Goal: Task Accomplishment & Management: Complete application form

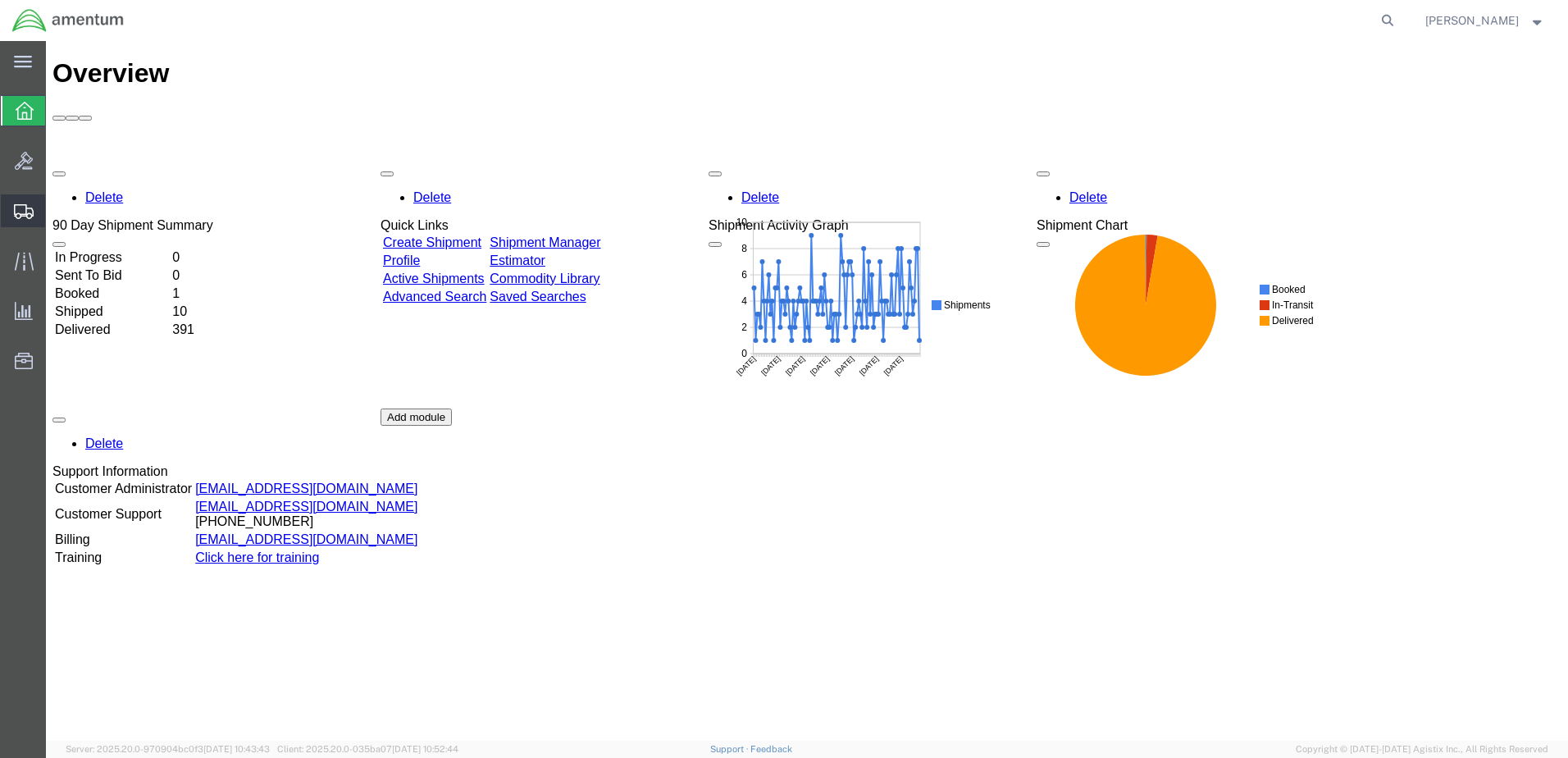
click at [0, 0] on span "Create Shipment" at bounding box center [0, 0] width 0 height 0
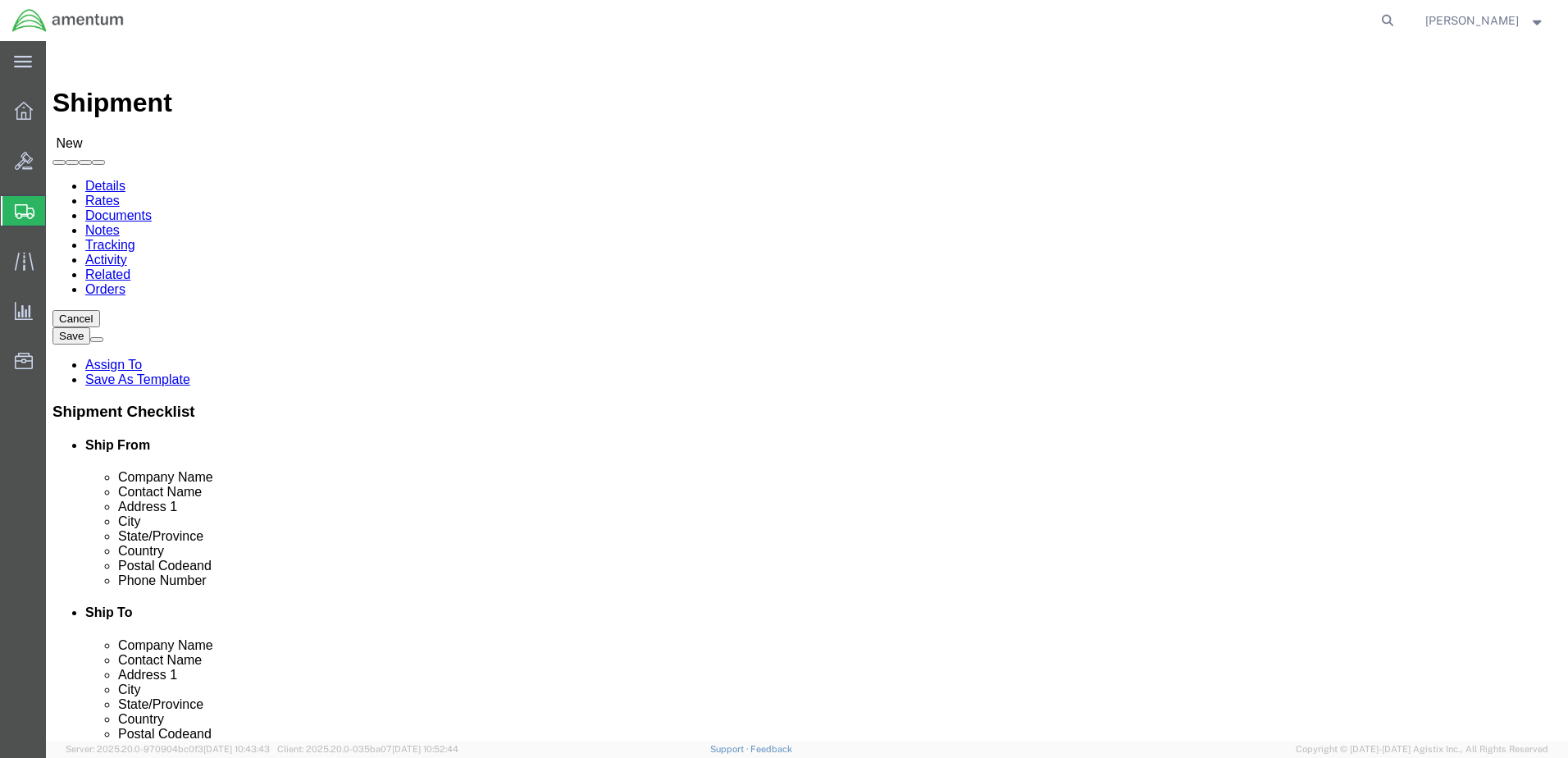
select select
click input "text"
type input "[PERSON_NAME]"
click p "- AMENTUM SERVICES - ([PERSON_NAME]) [STREET_ADDRESS][PERSON_NAME]"
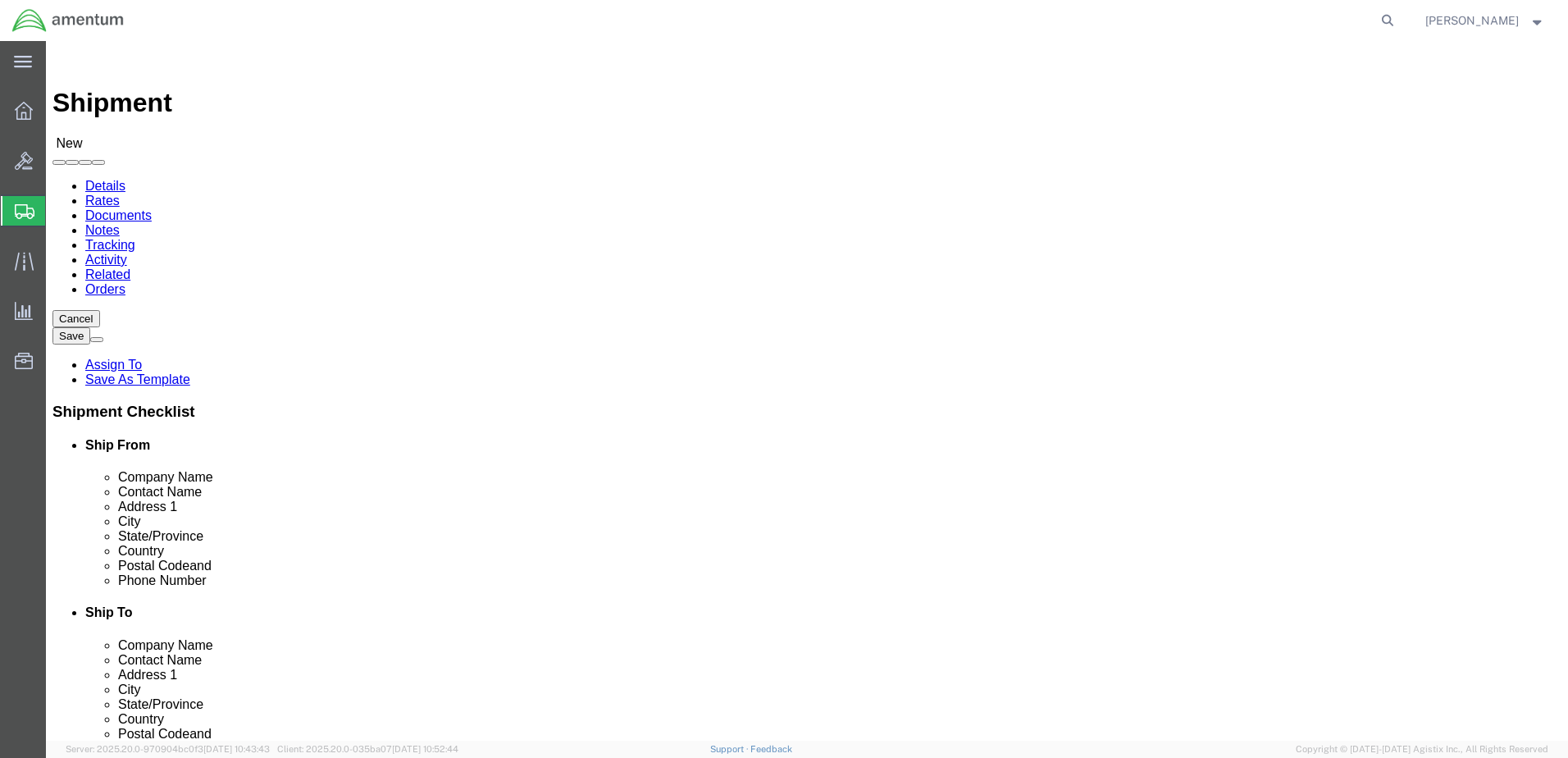
select select "FL"
type input "[PERSON_NAME]"
click input "text"
type input "[PERSON_NAME]"
click p "- AMENTUM - ([PERSON_NAME]) HANGAR 3 BLDG 9500 MCAS MIRAMAR, [GEOGRAPHIC_DATA],…"
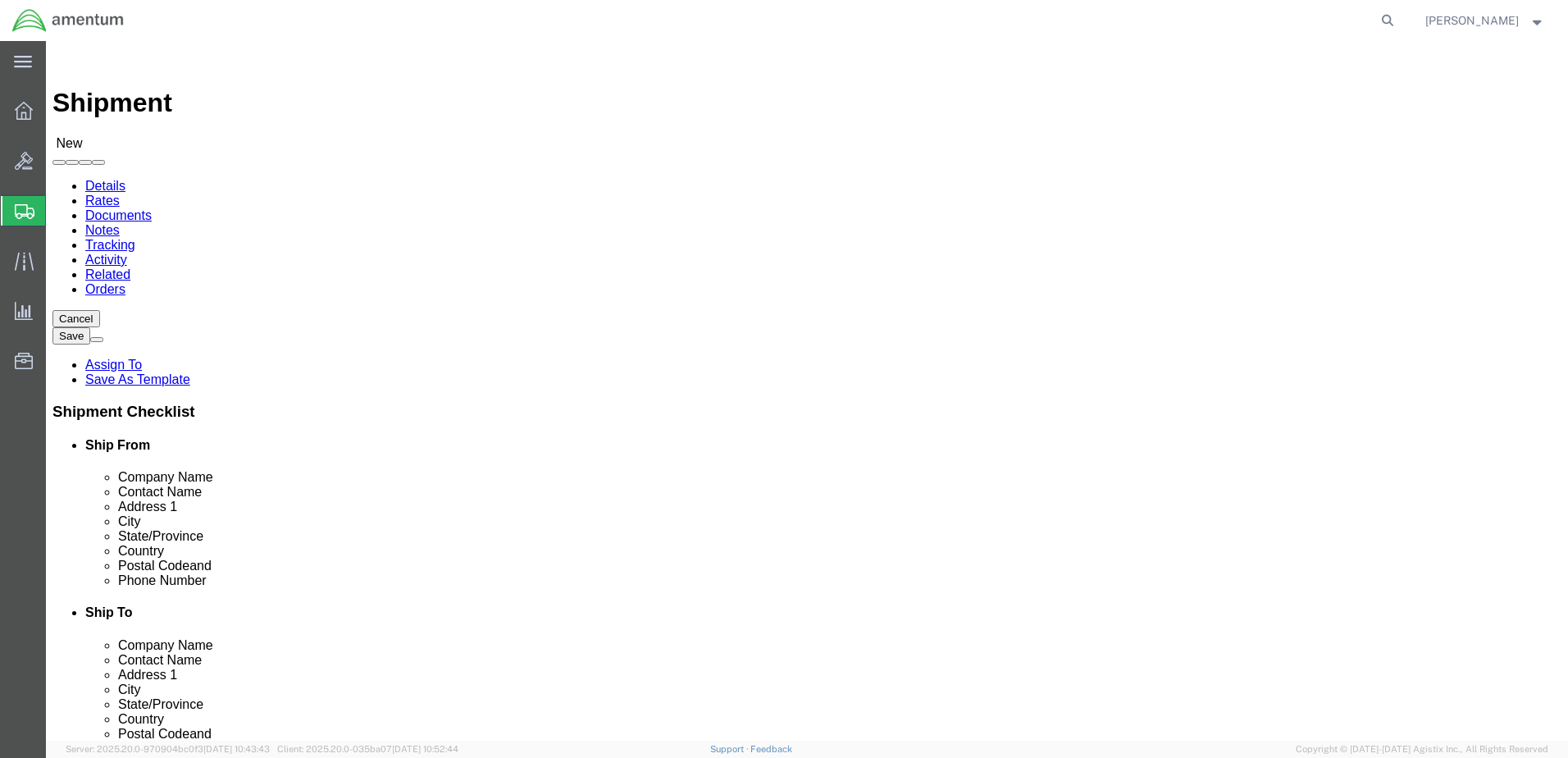
select select "CA"
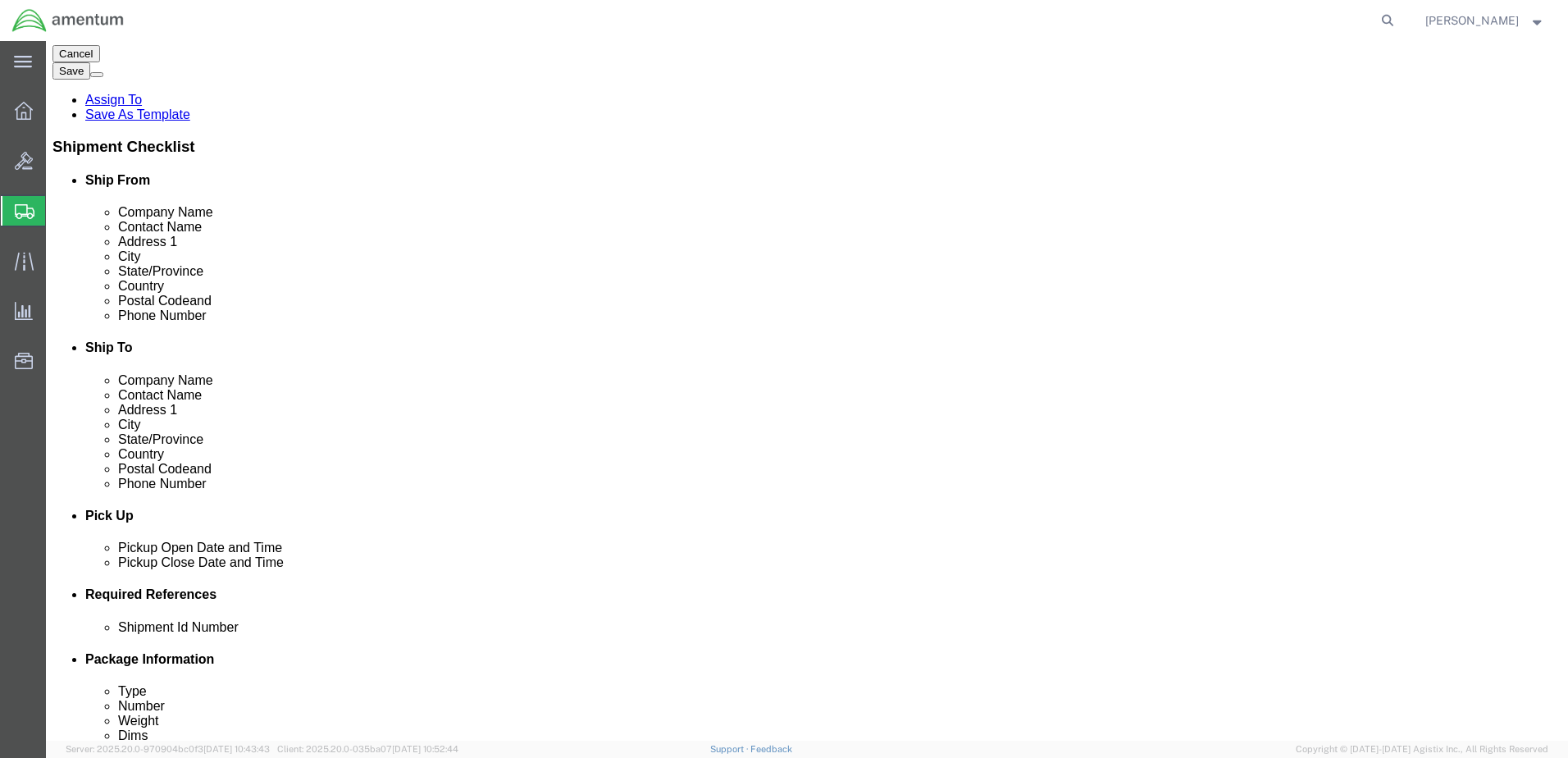
scroll to position [492, 0]
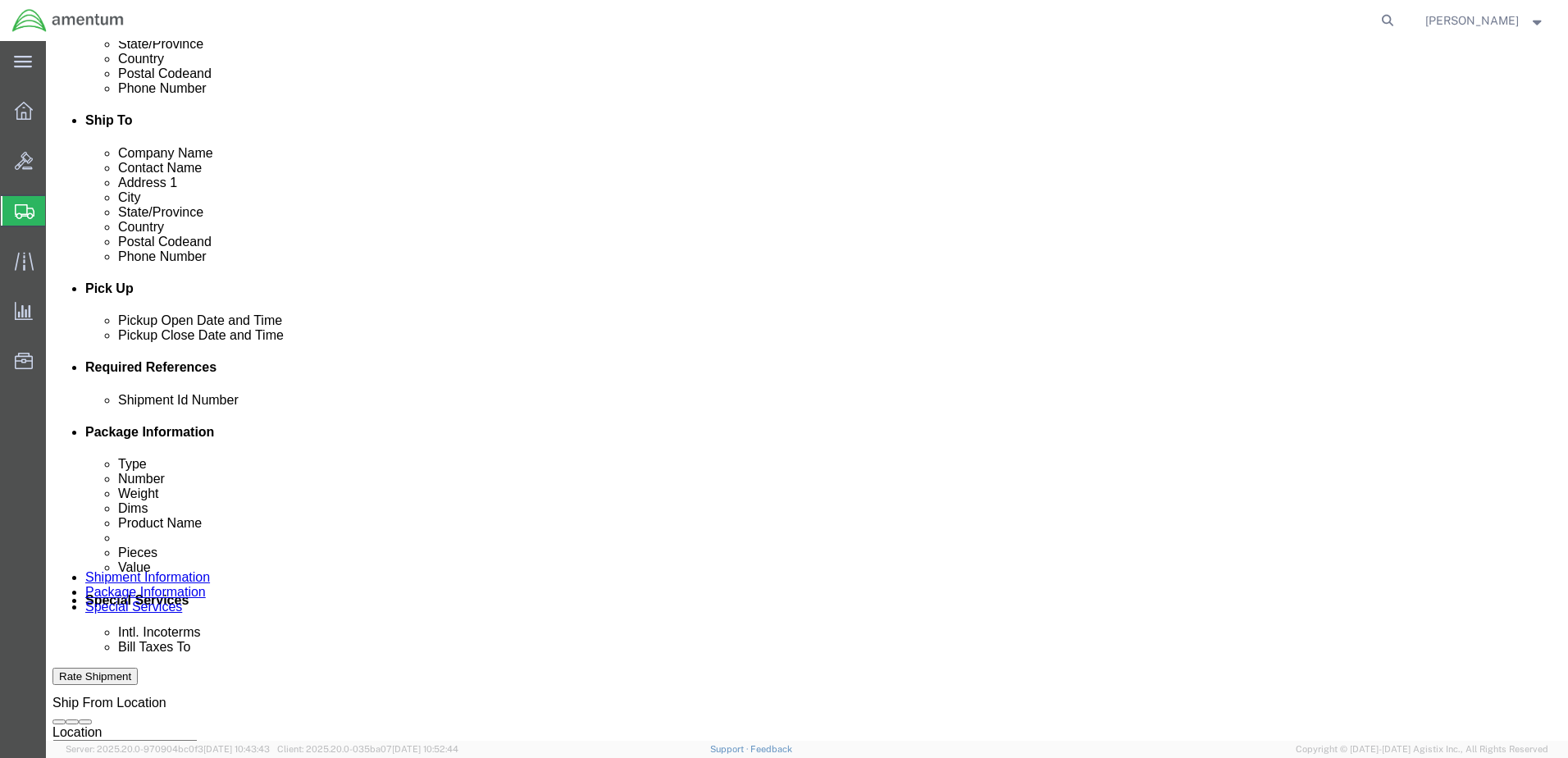
type input "[PERSON_NAME]"
click button "Add reference"
click div "[DATE] 2:00 PM"
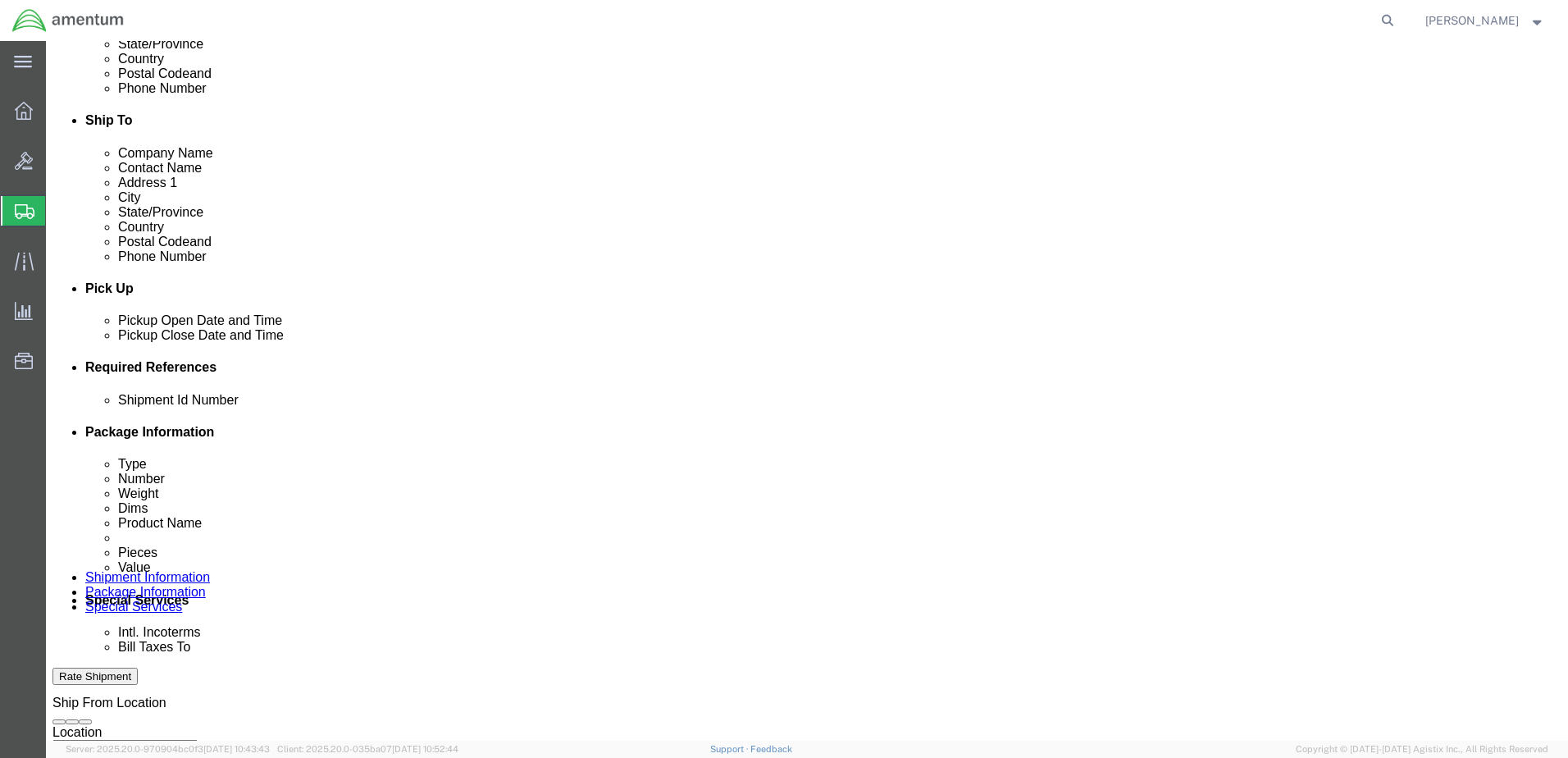
type input "3:00 PM"
click button "Apply"
click div
click input "4:00 PM"
type input "7:00 AM"
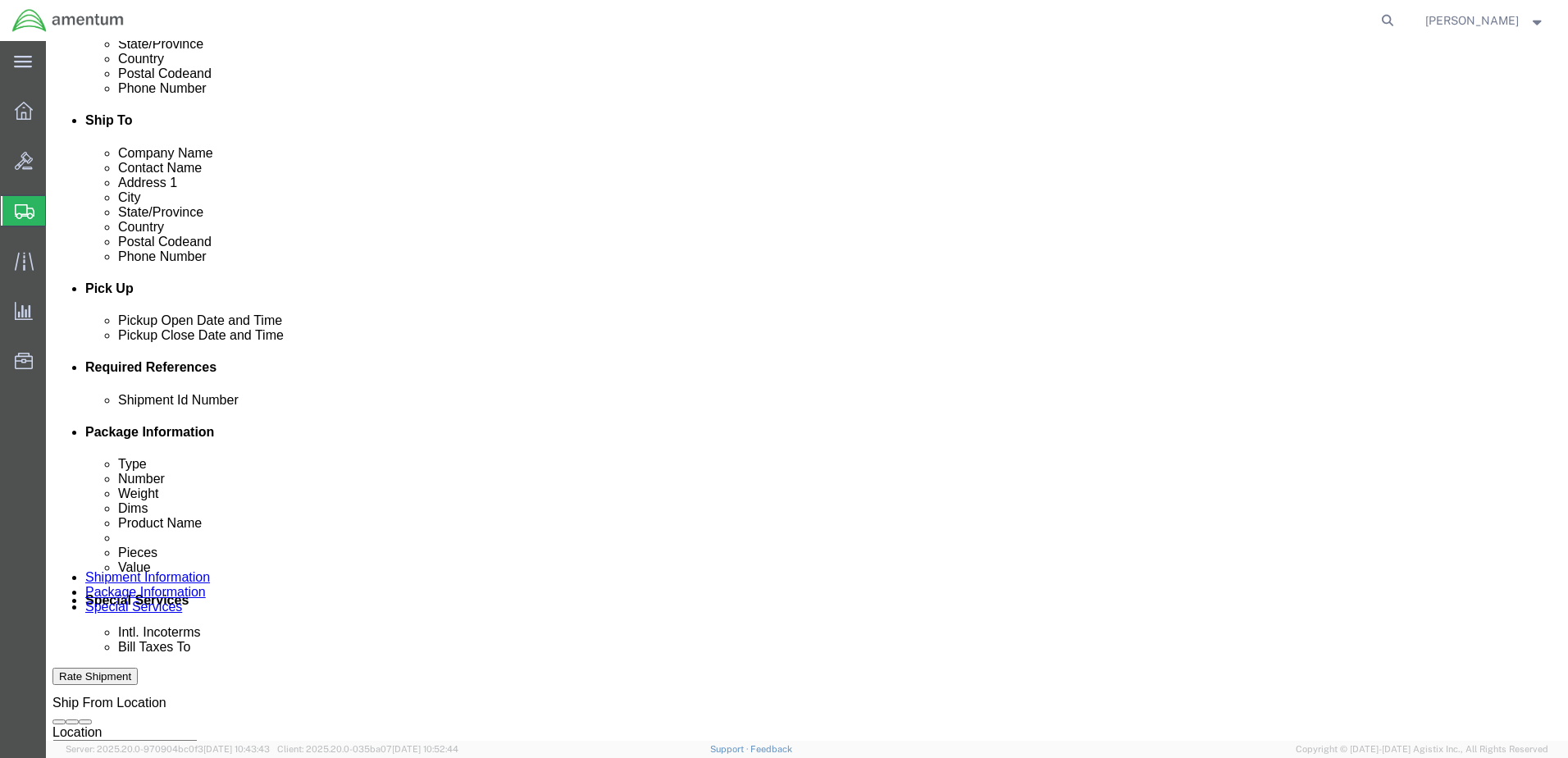
click button "Apply"
click div
type input "3:00 PM"
click button "Apply"
click select "Select Account Type Activity ID Airline Appointment Number ASN Batch Request # …"
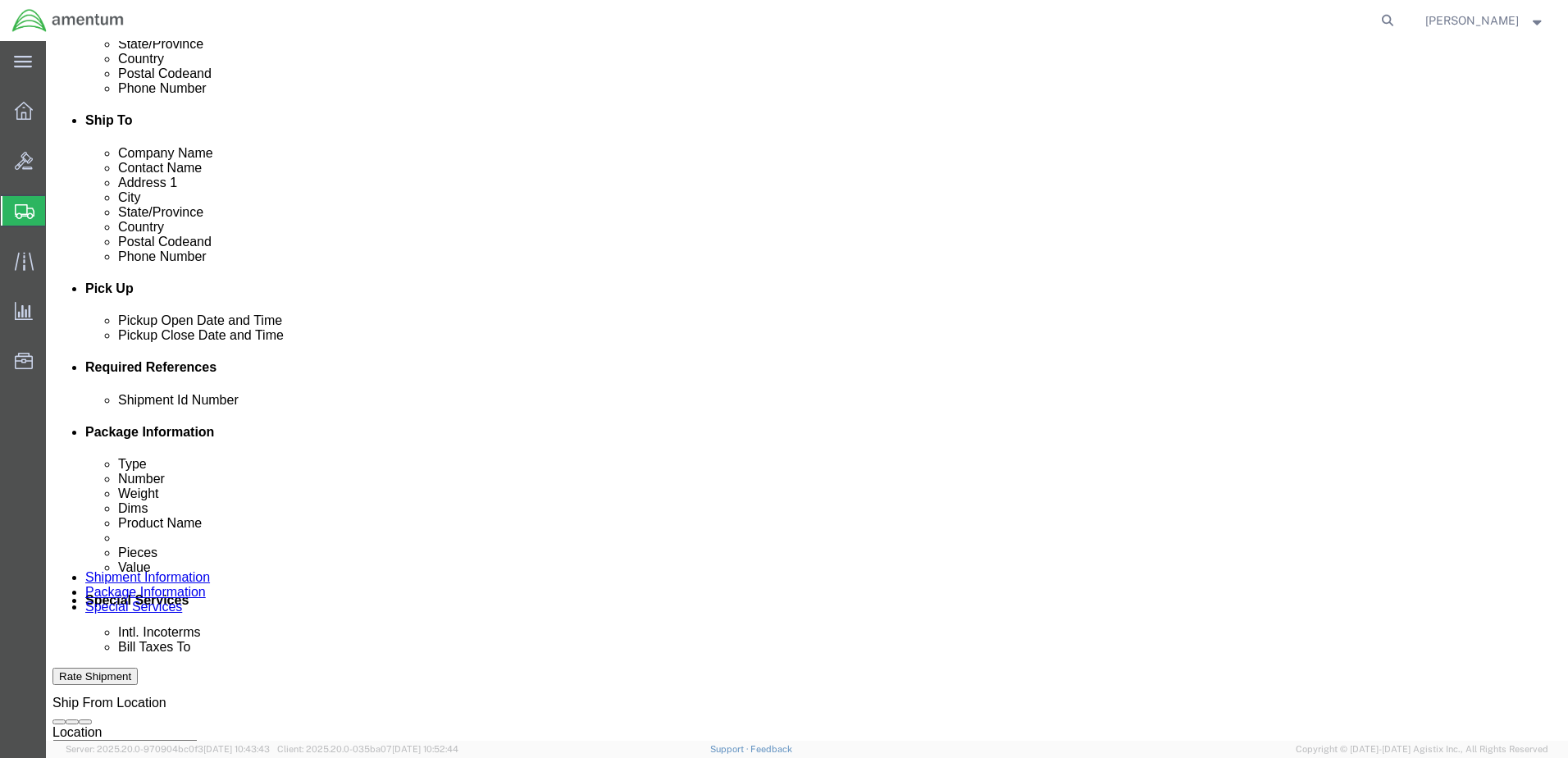
select select "DEPT"
click select "Select Account Type Activity ID Airline Appointment Number ASN Batch Request # …"
select select "PROJNUM"
click select "Select Account Type Activity ID Airline Appointment Number ASN Batch Request # …"
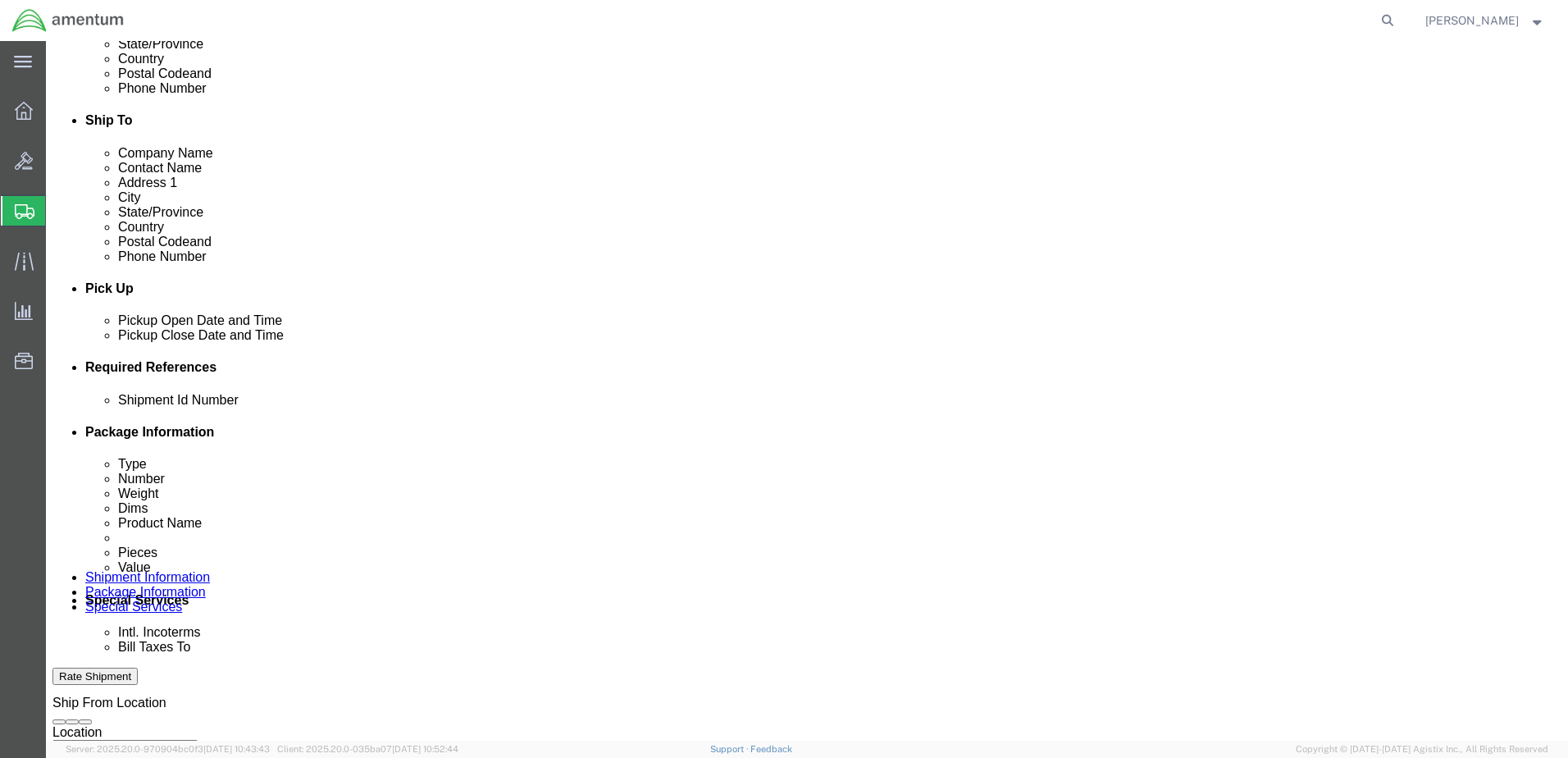
click select "Select Account Type Activity ID Airline Appointment Number ASN Batch Request # …"
select select "PCKSLIP"
click select "Select Account Type Activity ID Airline Appointment Number ASN Batch Request # …"
click input "text"
type input "6000"
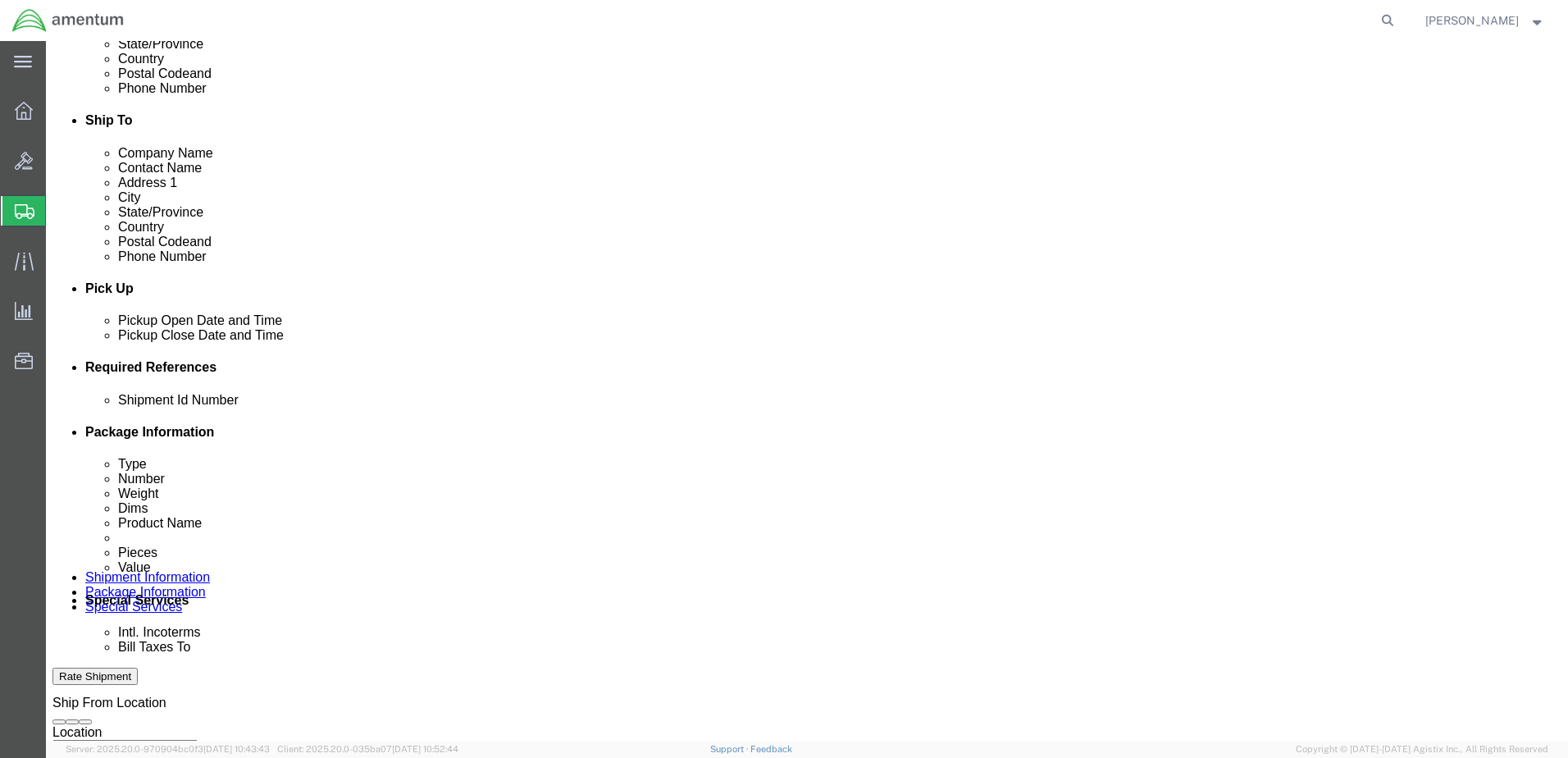
click input "text"
type input "T44"
click input "text"
type input "6097.5.034.03.C.FT.0.23M.E00"
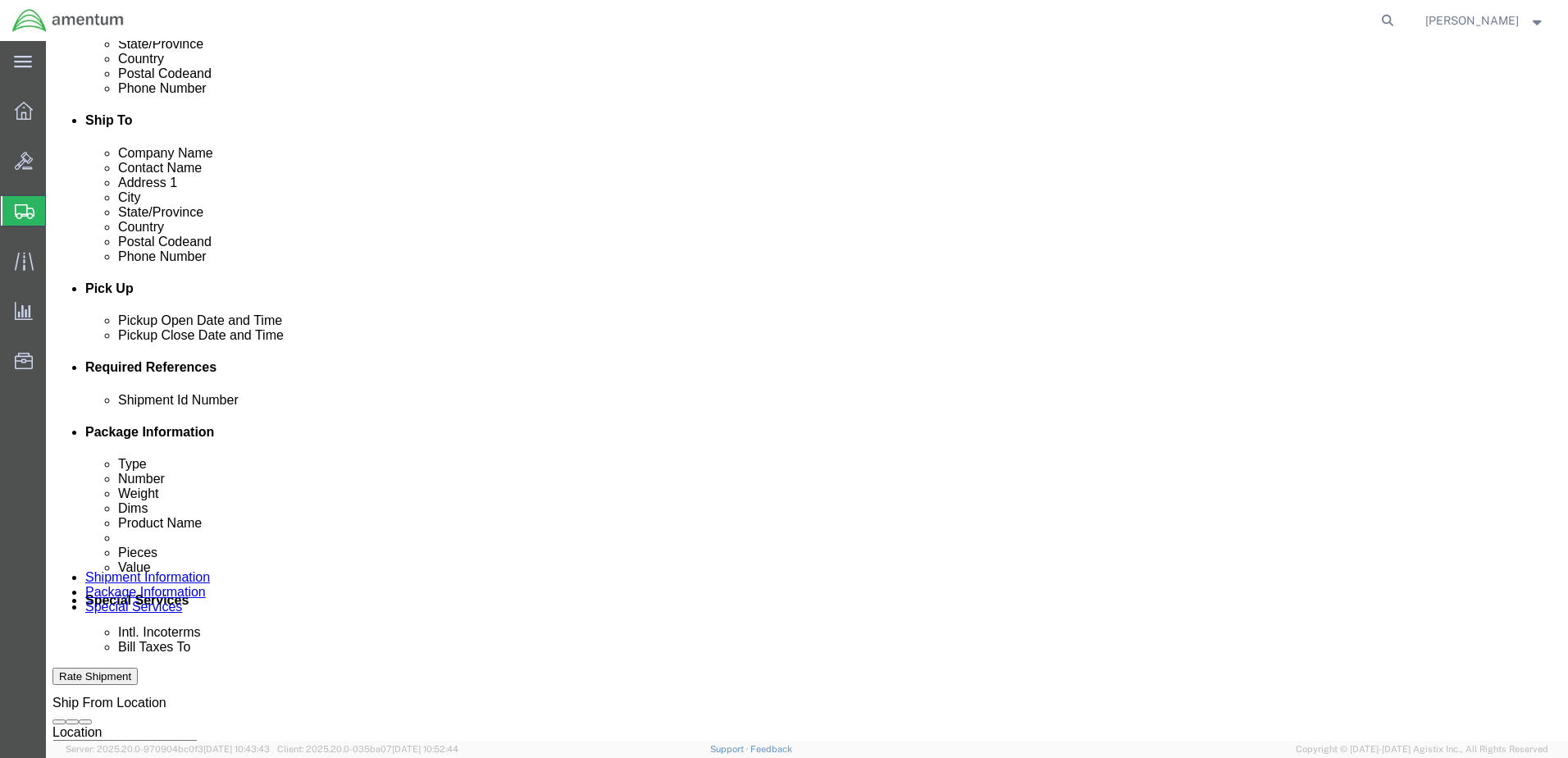
click input "text"
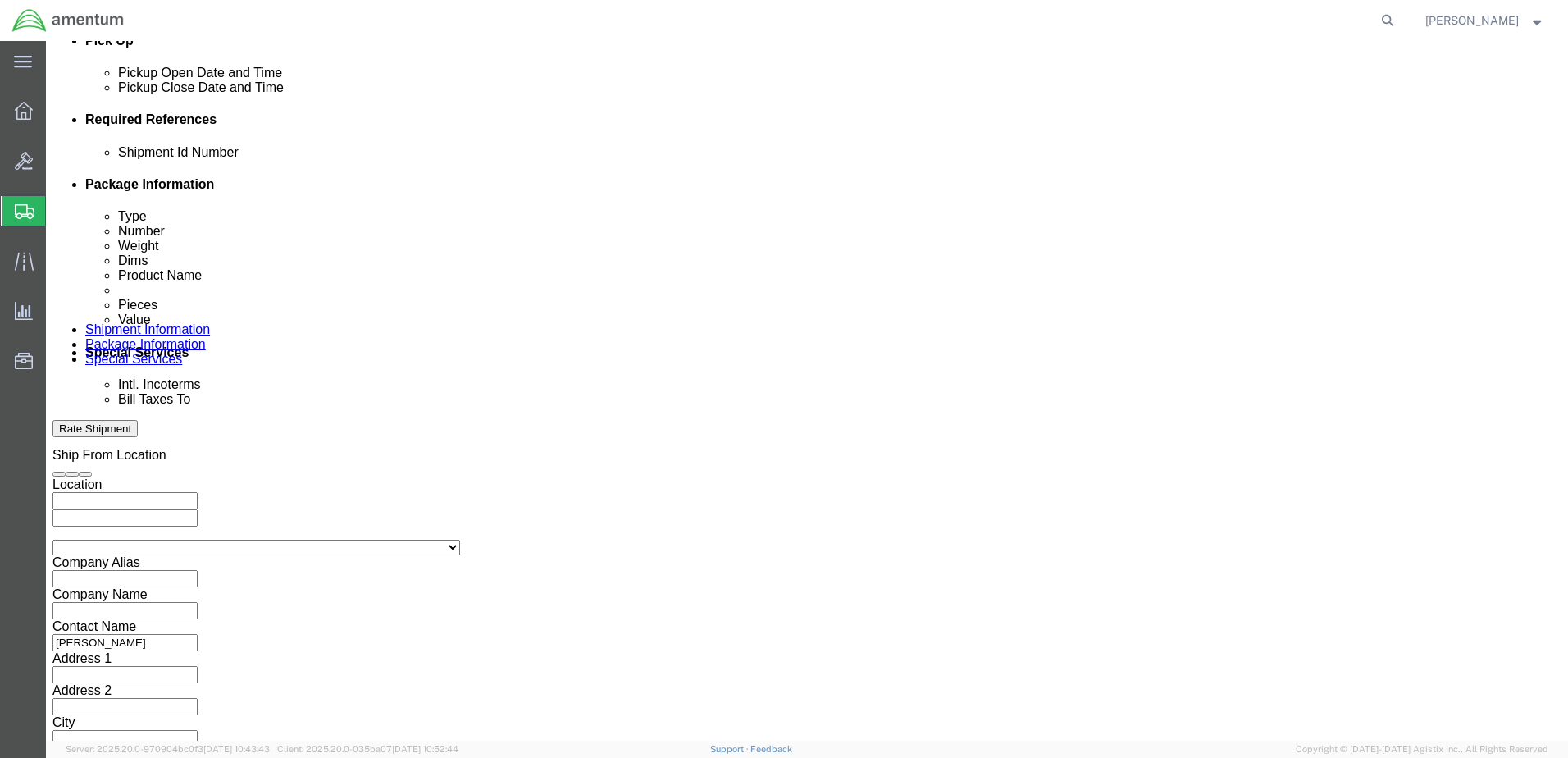
type input "157358"
click button "Continue"
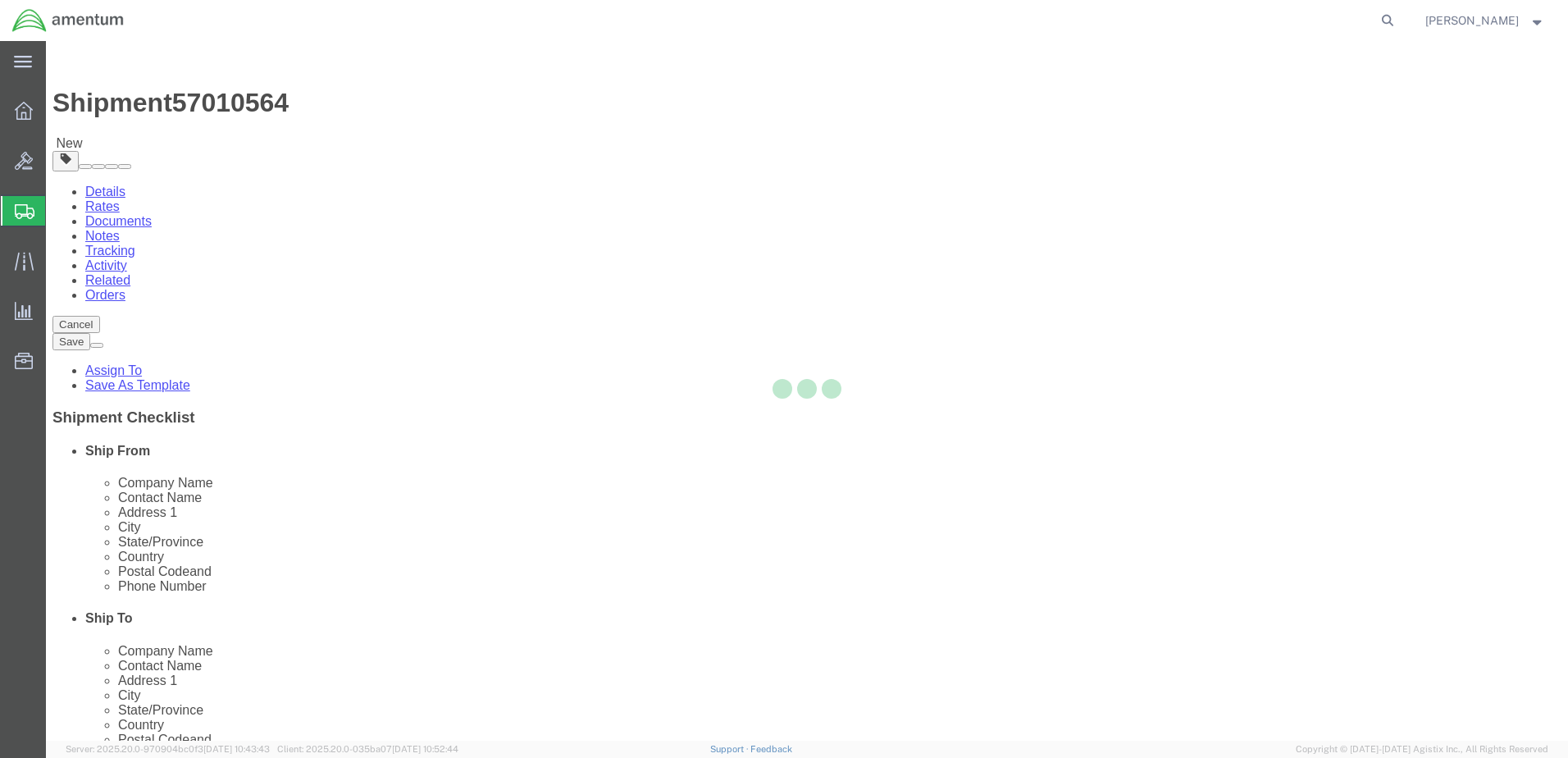
select select "CBOX"
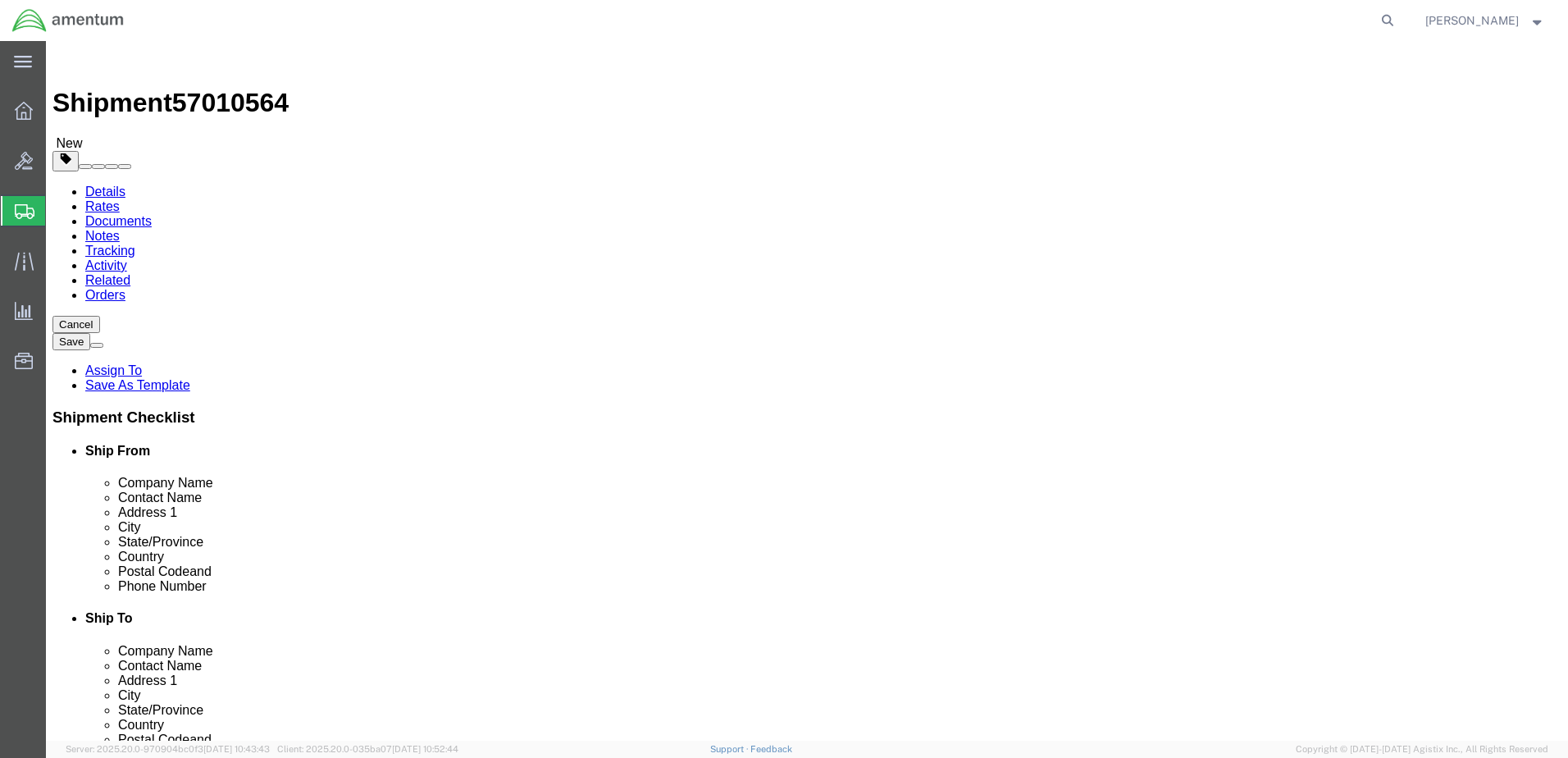
click input "text"
type input "18"
type input "10"
click input "0.00"
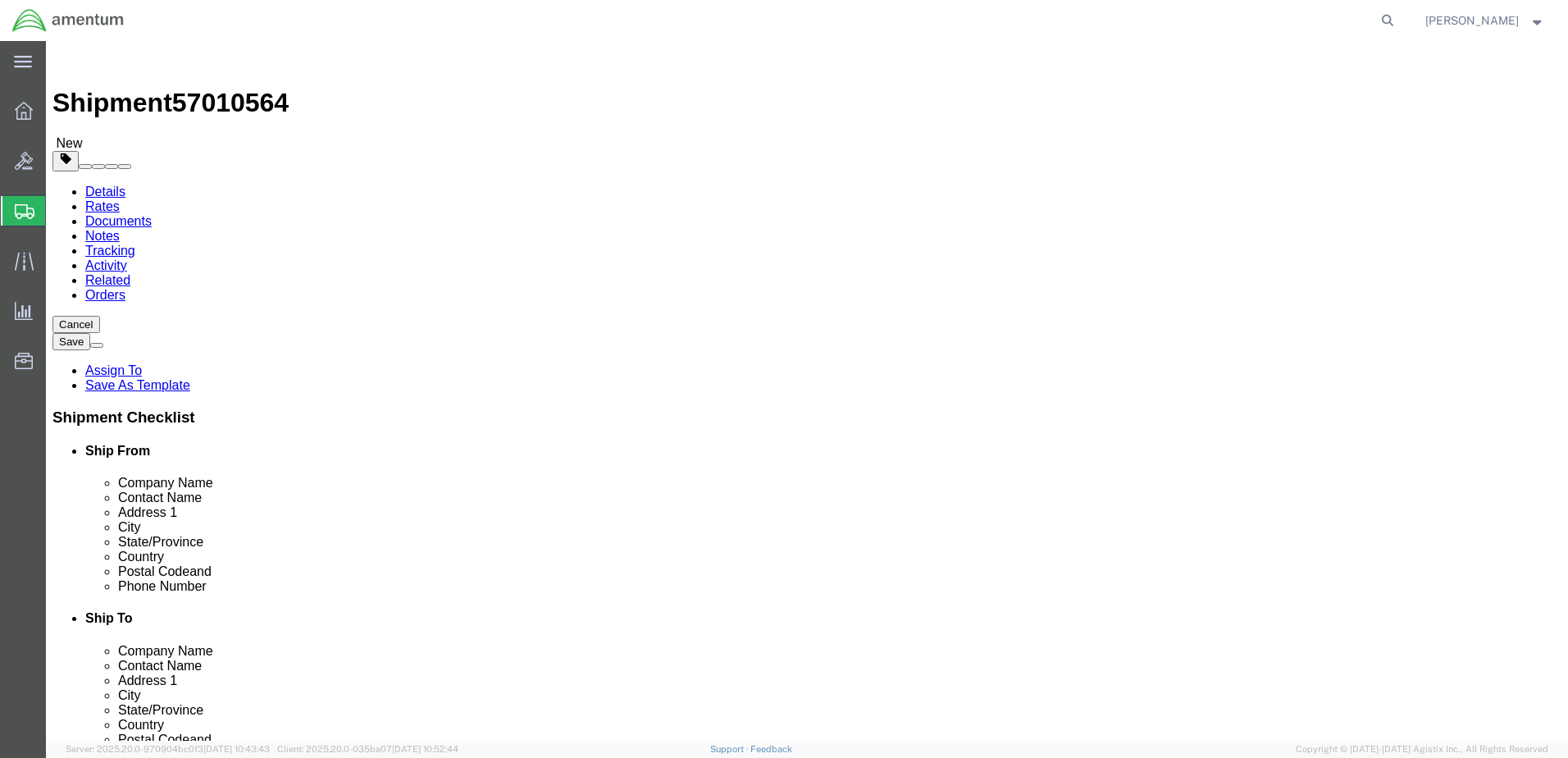
type input "14.00"
click link "Add Content"
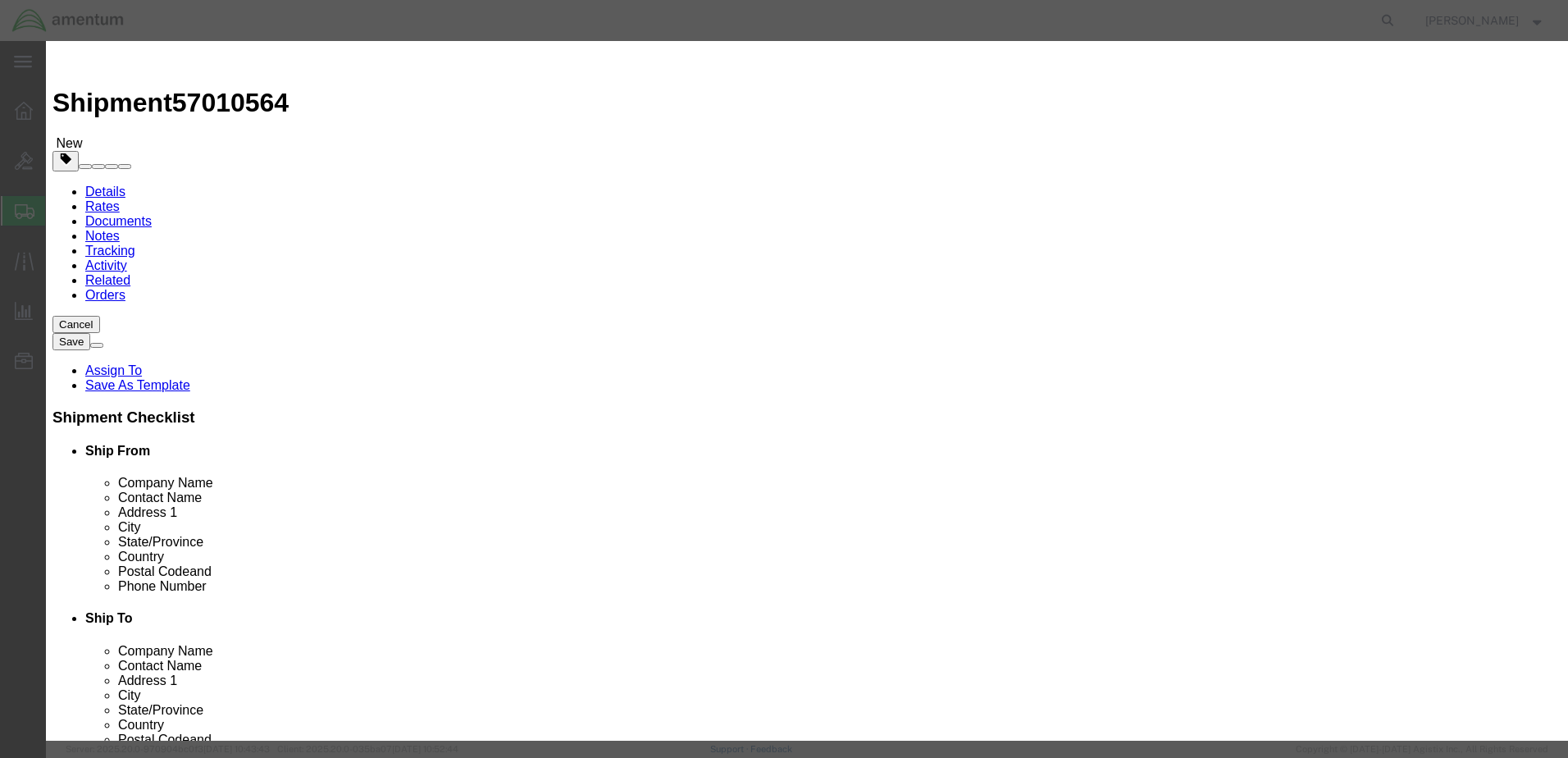
click input "text"
type input "A/C PARTS"
drag, startPoint x: 499, startPoint y: 83, endPoint x: 479, endPoint y: 89, distance: 20.9
click div "Commodity library"
drag, startPoint x: 522, startPoint y: 149, endPoint x: 459, endPoint y: 166, distance: 65.3
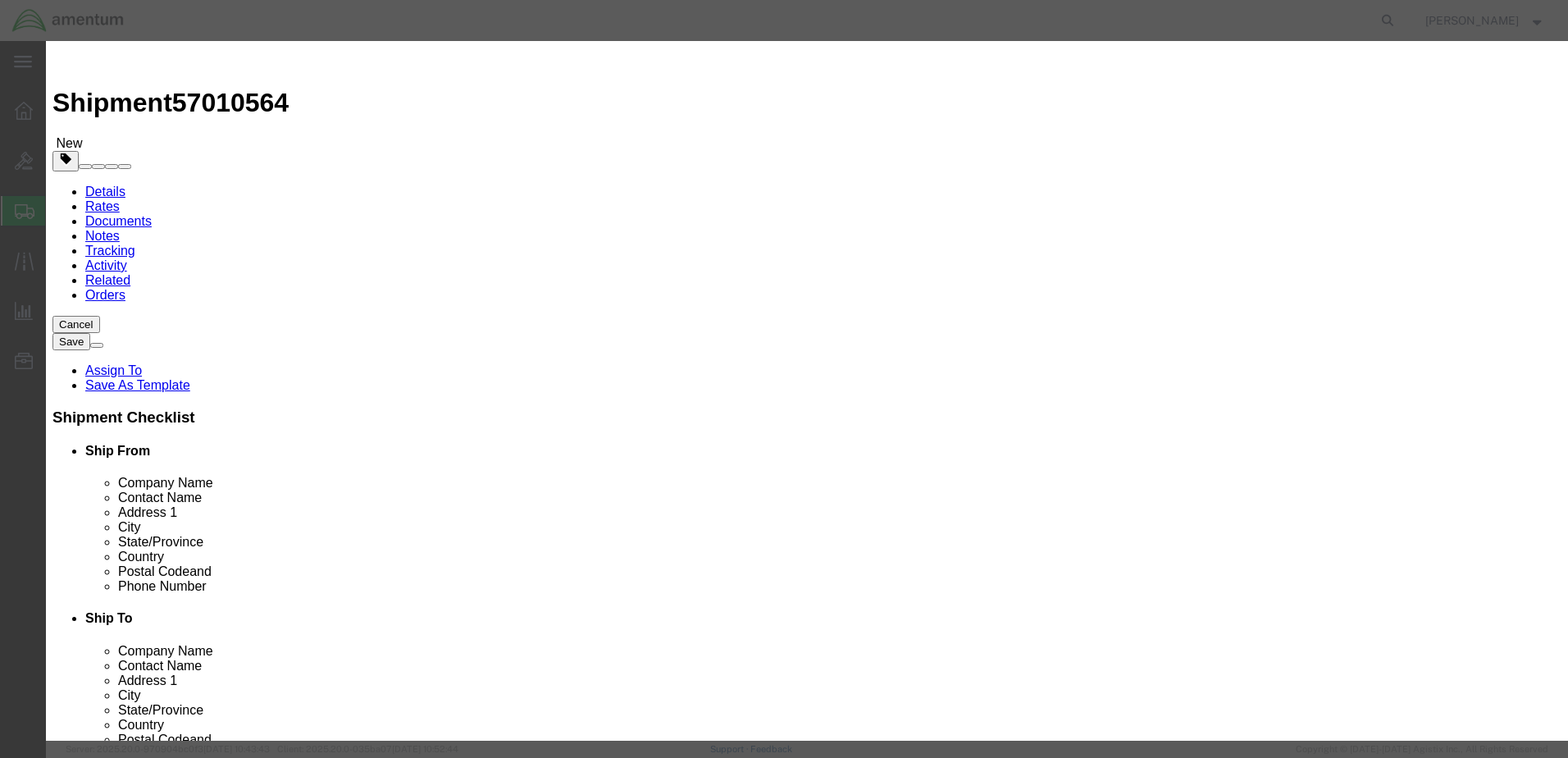
click div "Pieces 0 Select Bag Barrels 100Board Feet Bottle Box Blister Pack Carats Can Ca…"
type input "10"
click input "text"
type input "5000"
click button "Save & Close"
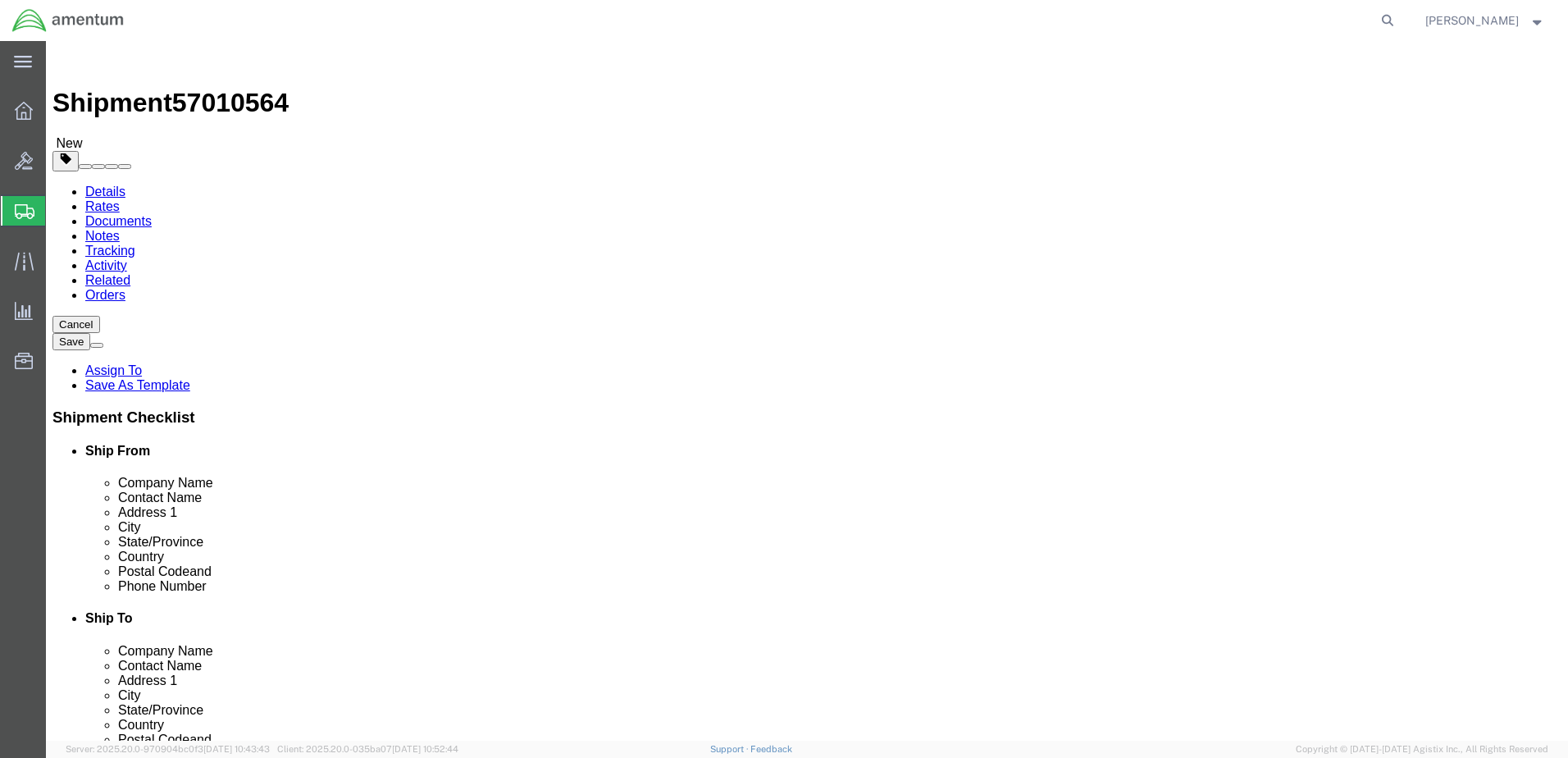
click dd "10.00 Each"
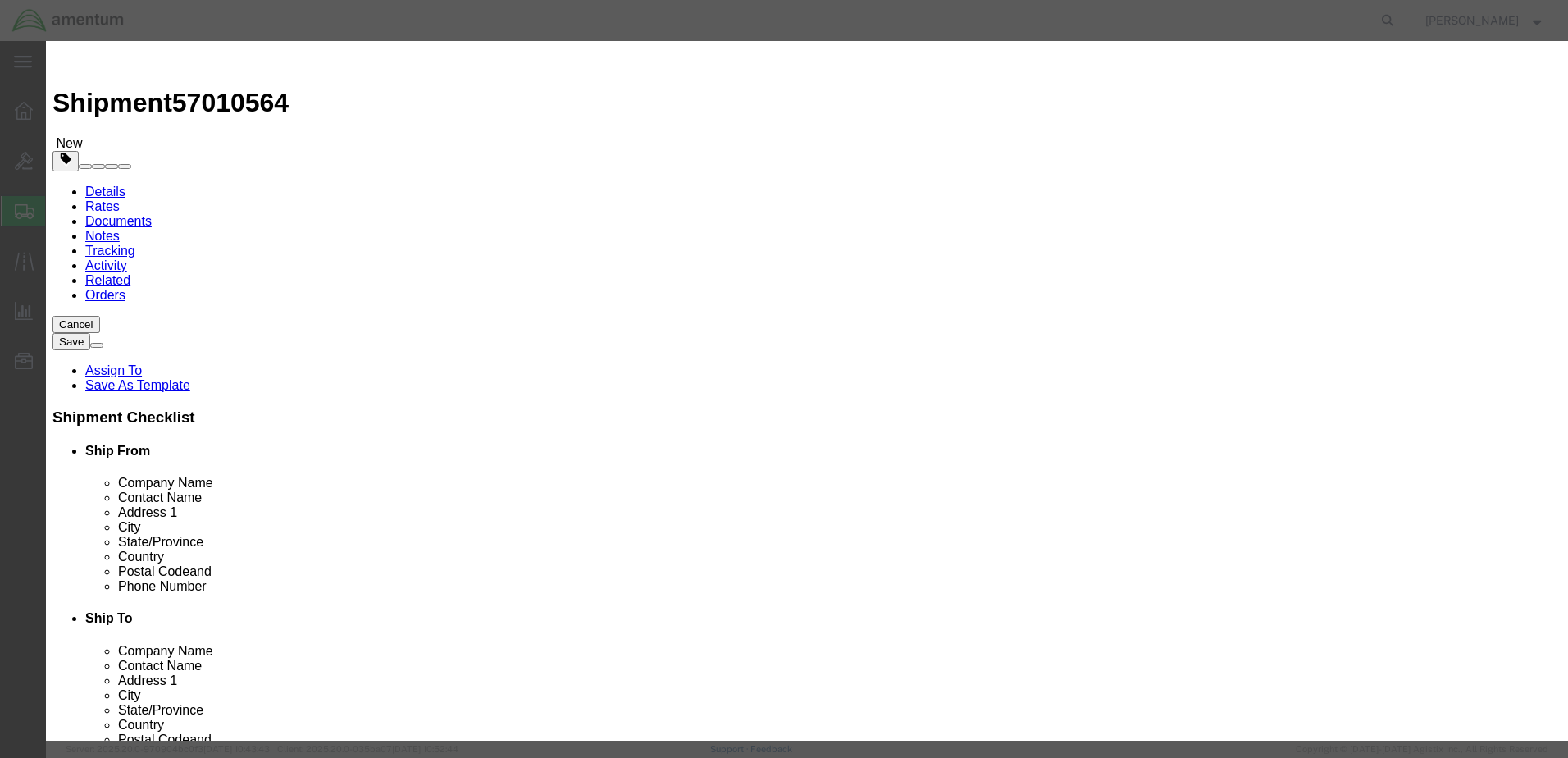
click textarea
type textarea "FOR DEL"
click button "Save & Close"
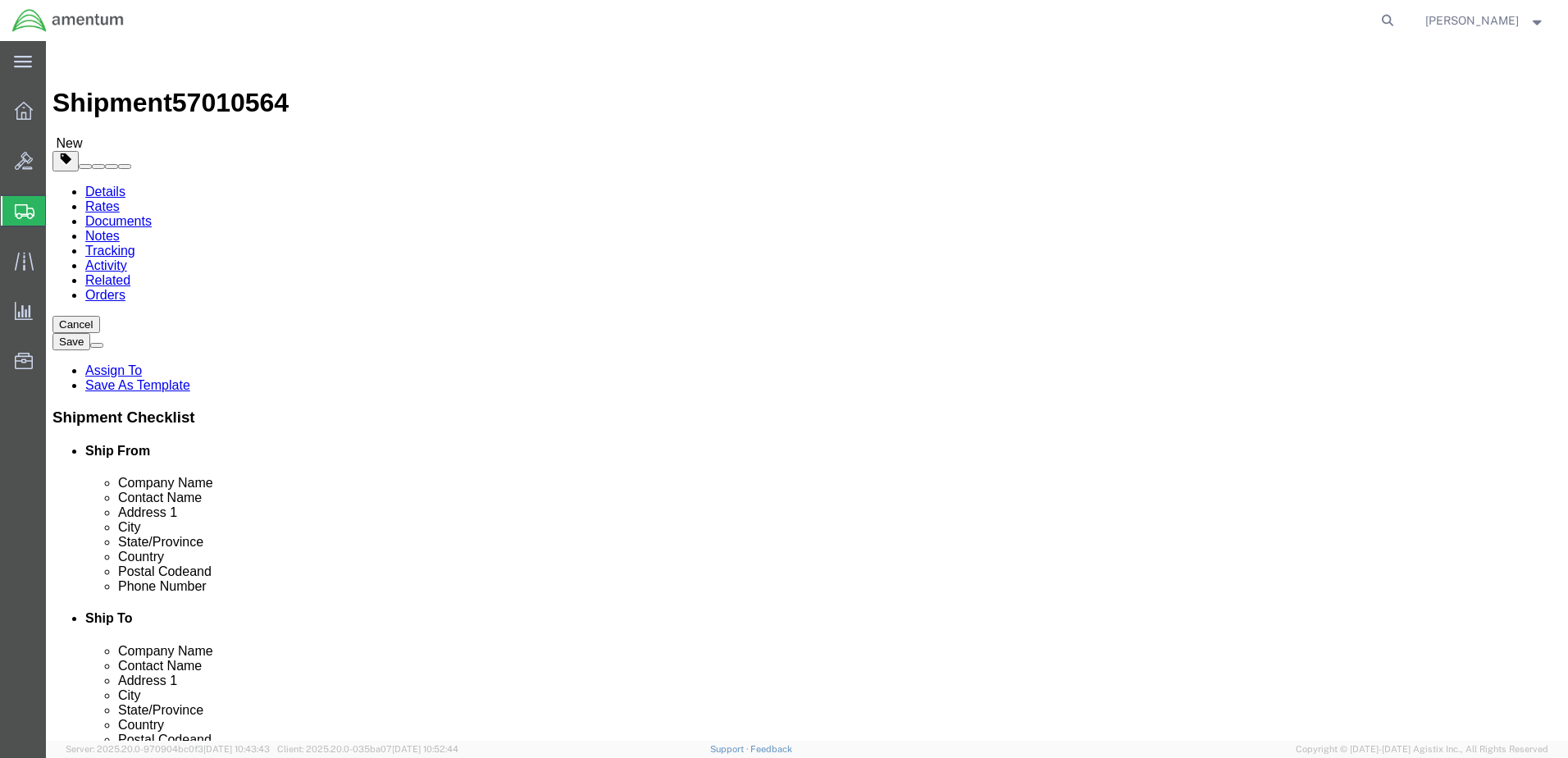
click button "Rate Shipment"
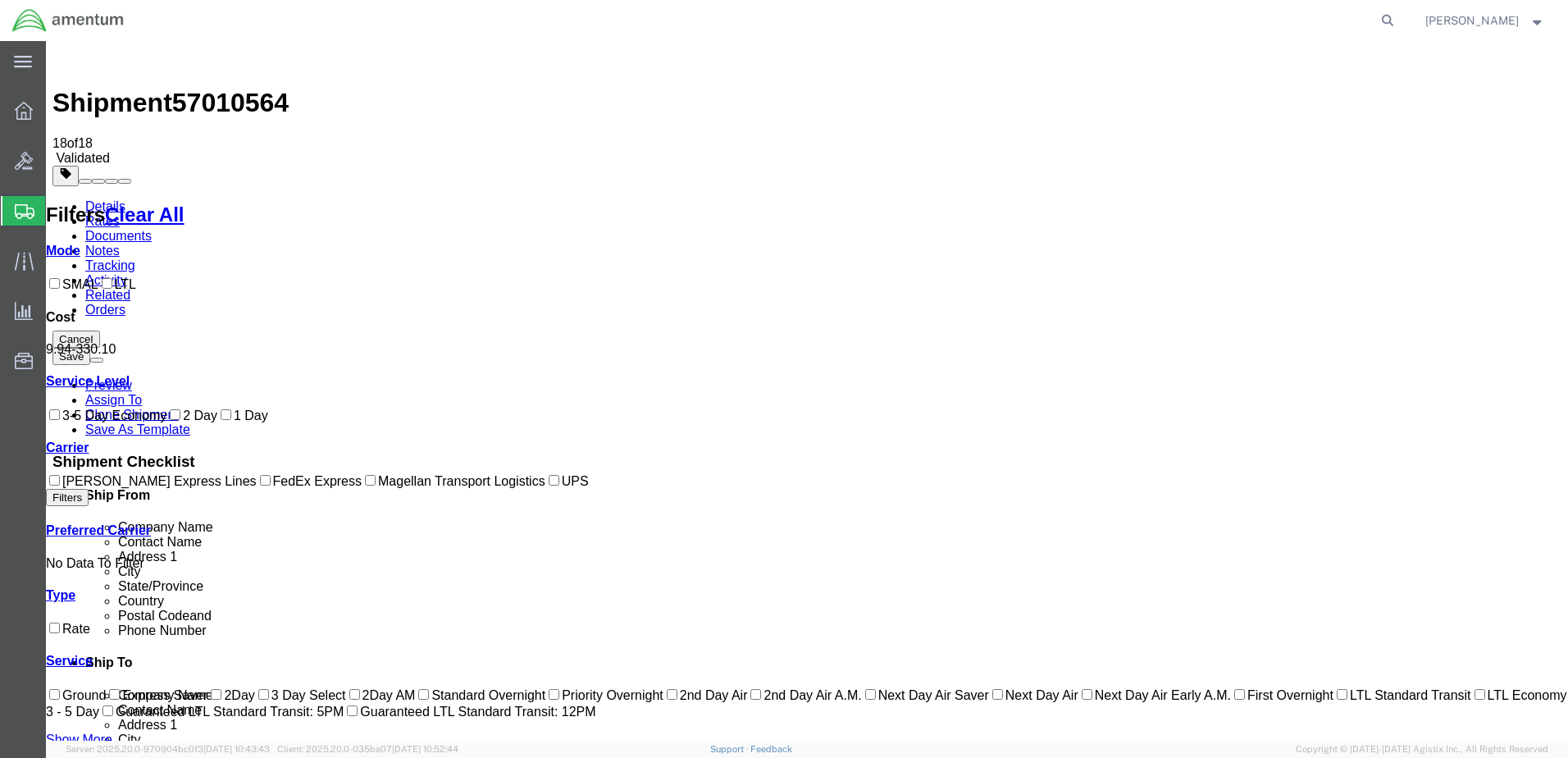
checkbox input "true"
